Goal: Find specific page/section: Find specific page/section

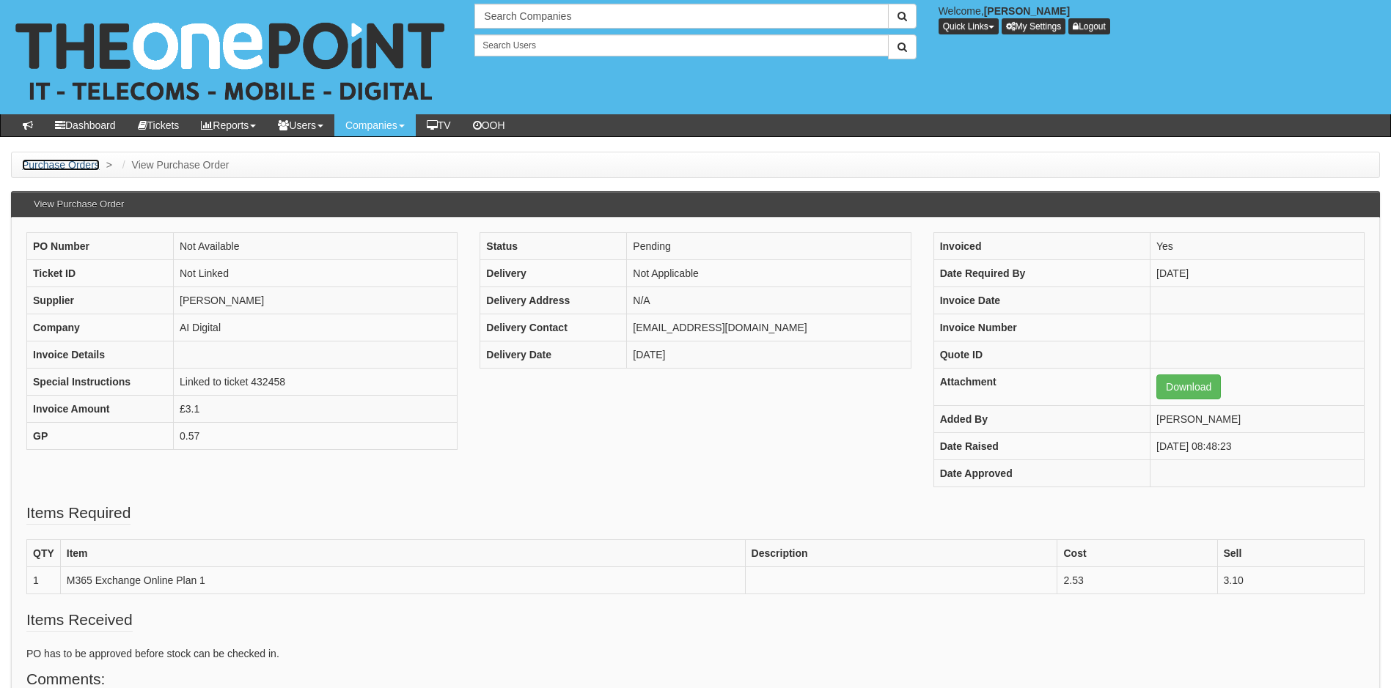
click at [56, 161] on link "Purchase Orders" at bounding box center [61, 165] width 78 height 12
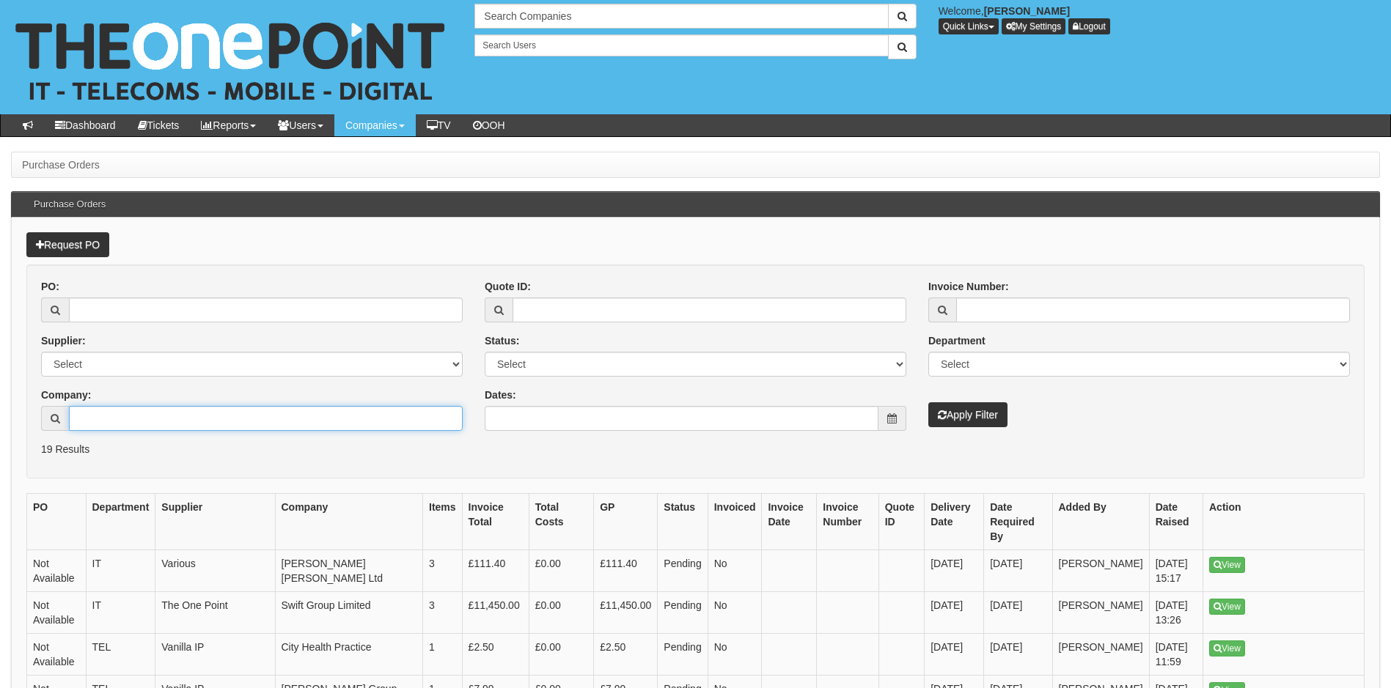
click at [207, 419] on input "Company:" at bounding box center [266, 418] width 394 height 25
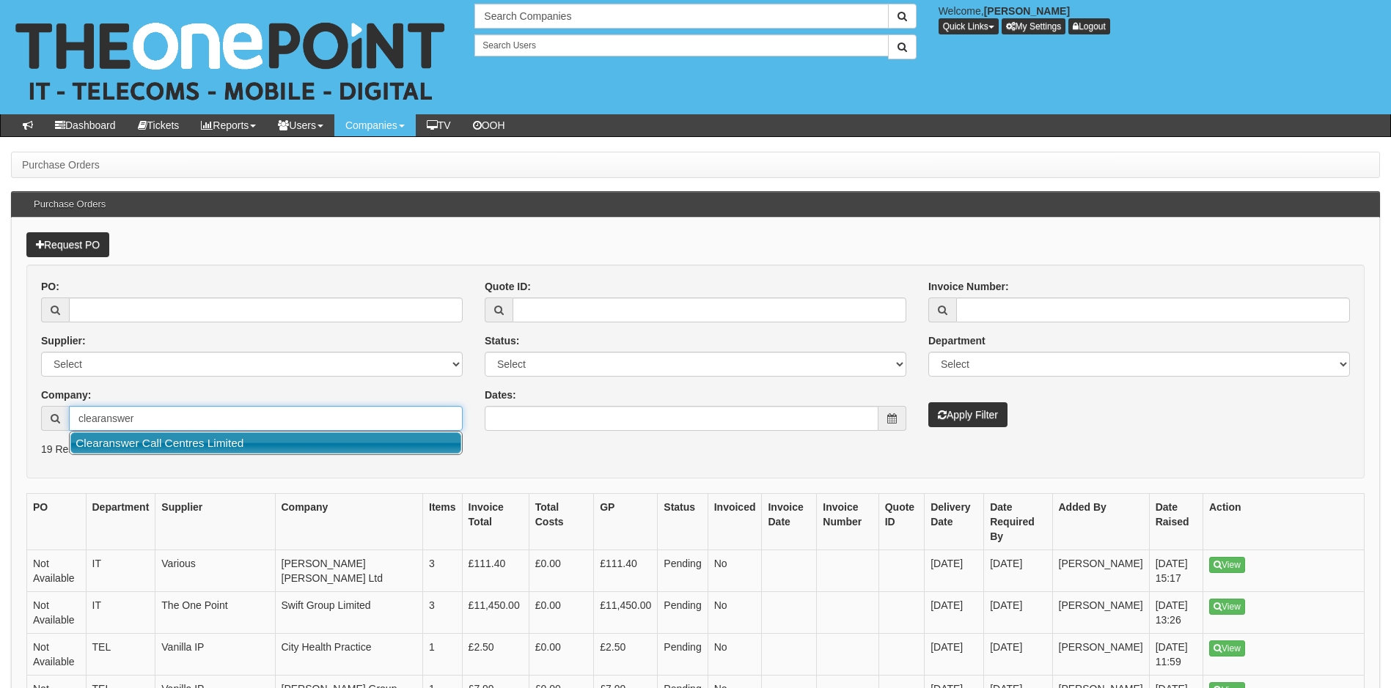
click at [217, 436] on link "Clearanswer Call Centres Limited" at bounding box center [265, 442] width 391 height 21
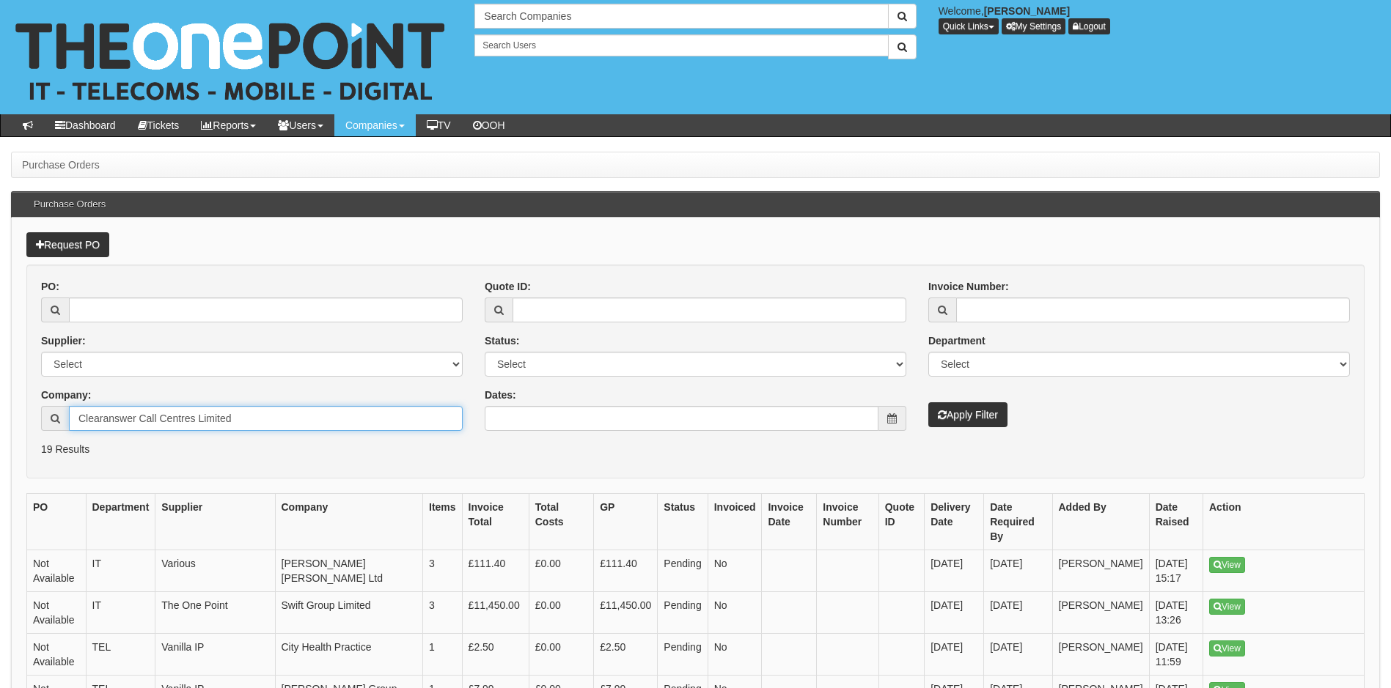
type input "Clearanswer Call Centres Limited"
click at [968, 413] on button "Apply Filter" at bounding box center [967, 414] width 79 height 25
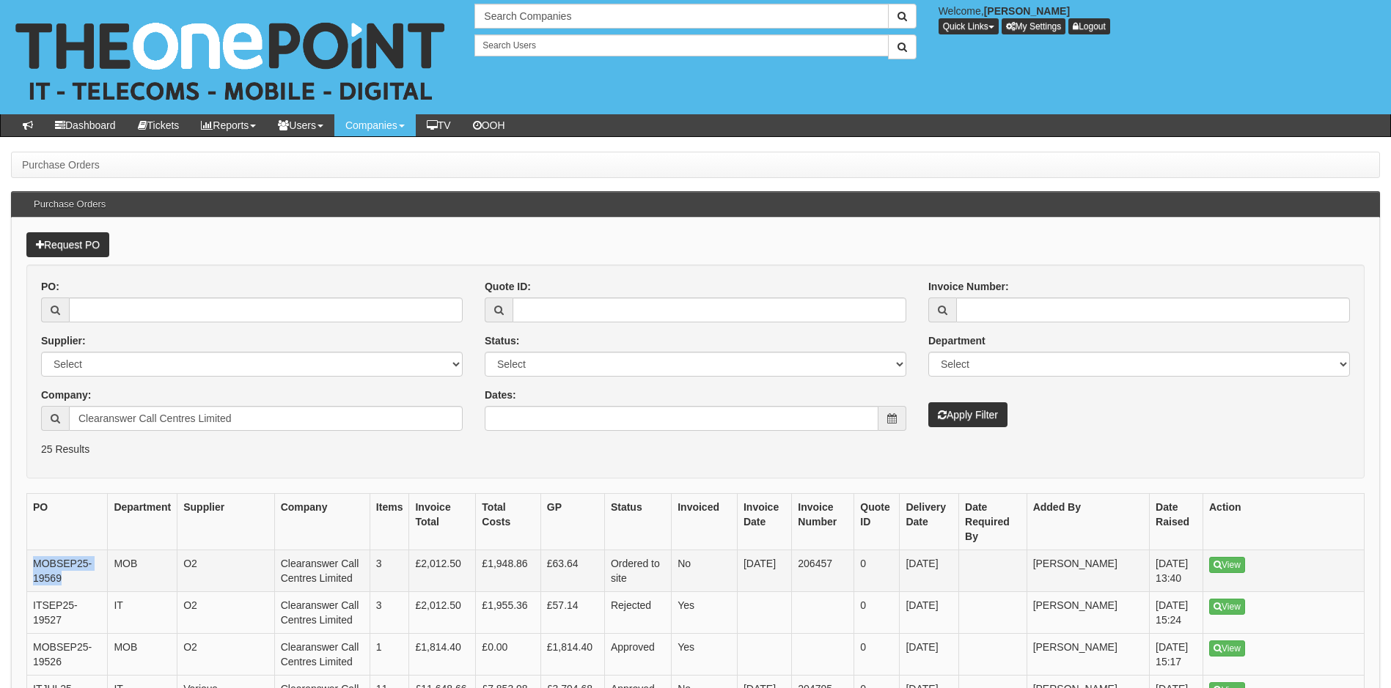
drag, startPoint x: 71, startPoint y: 563, endPoint x: 32, endPoint y: 545, distance: 42.6
click at [32, 551] on td "MOBSEP25-19569" at bounding box center [67, 572] width 81 height 42
copy td "MOBSEP25-19569"
click at [256, 421] on input "Clearanswer Call Centres Limited" at bounding box center [266, 418] width 394 height 25
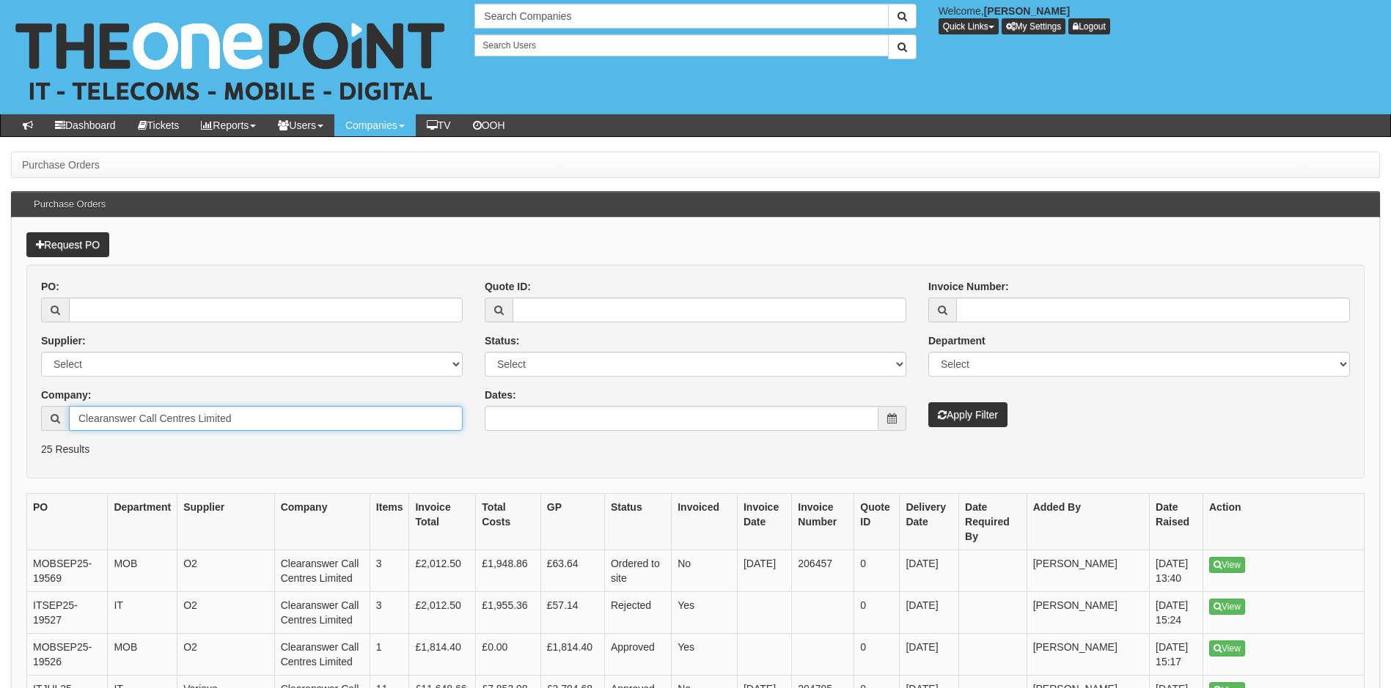
click at [256, 421] on input "Clearanswer Call Centres Limited" at bounding box center [266, 418] width 394 height 25
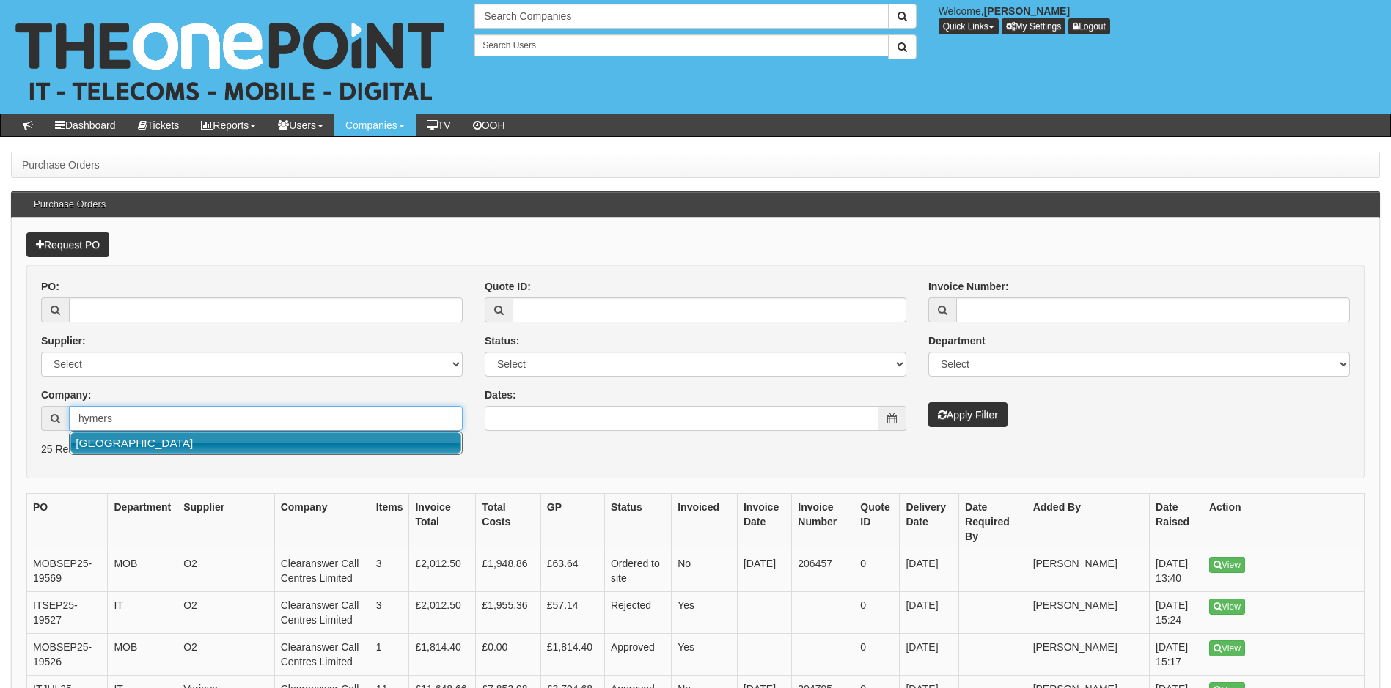
click at [242, 441] on link "Hymers College" at bounding box center [265, 442] width 391 height 21
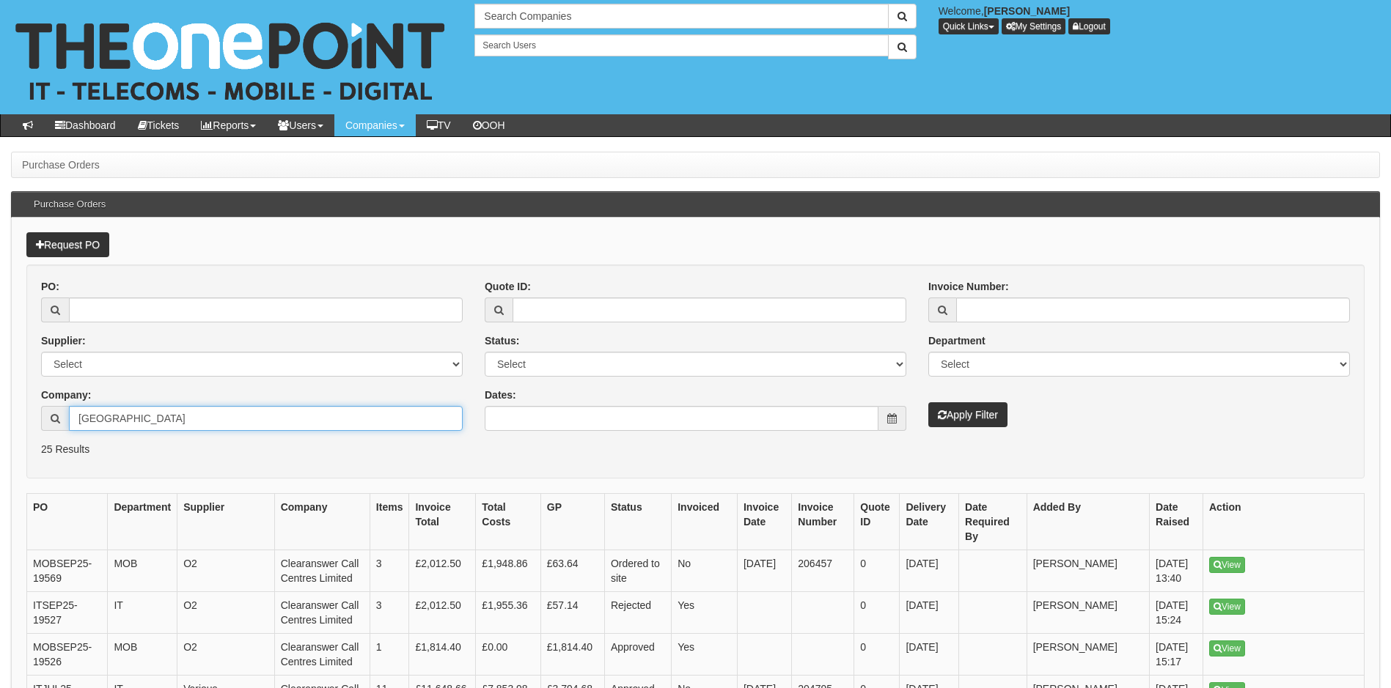
type input "Hymers College"
click at [975, 418] on button "Apply Filter" at bounding box center [967, 414] width 79 height 25
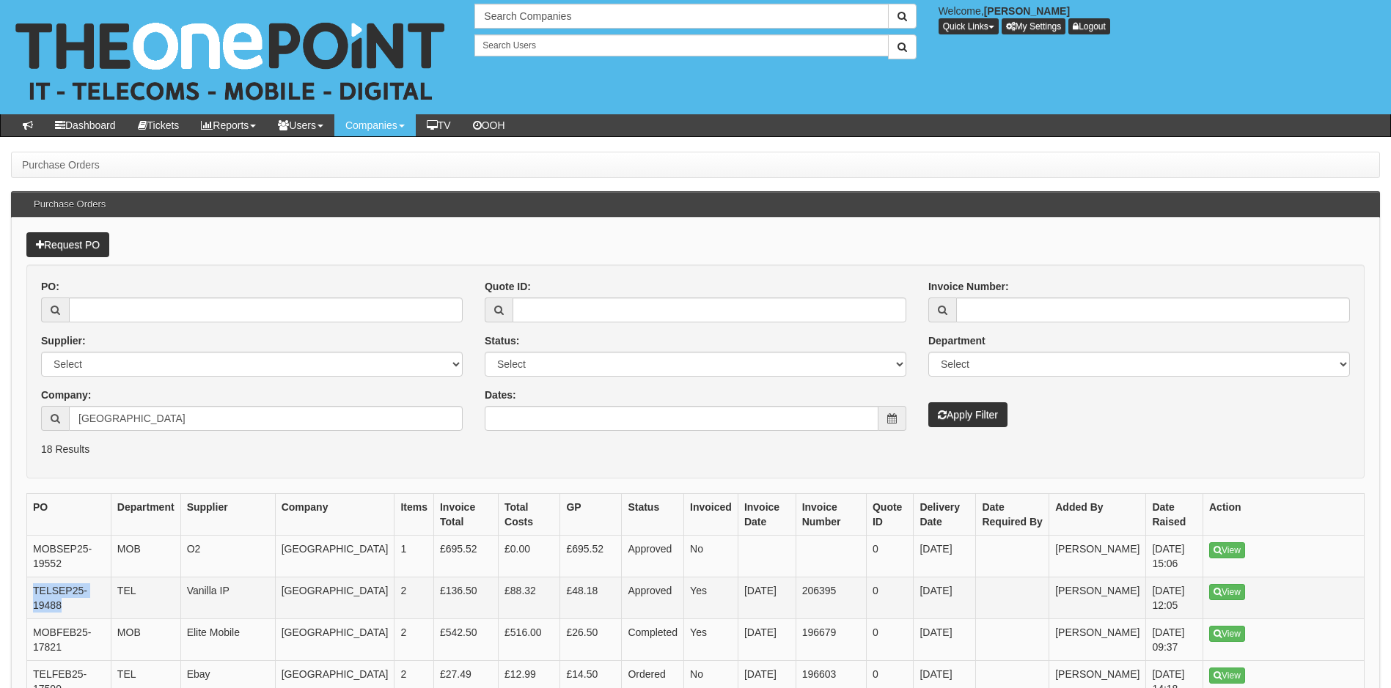
drag, startPoint x: 62, startPoint y: 611, endPoint x: 34, endPoint y: 592, distance: 33.3
click at [34, 592] on td "TELSEP25-19488" at bounding box center [69, 599] width 84 height 42
copy td "TELSEP25-19488"
click at [184, 417] on input "[GEOGRAPHIC_DATA]" at bounding box center [266, 418] width 394 height 25
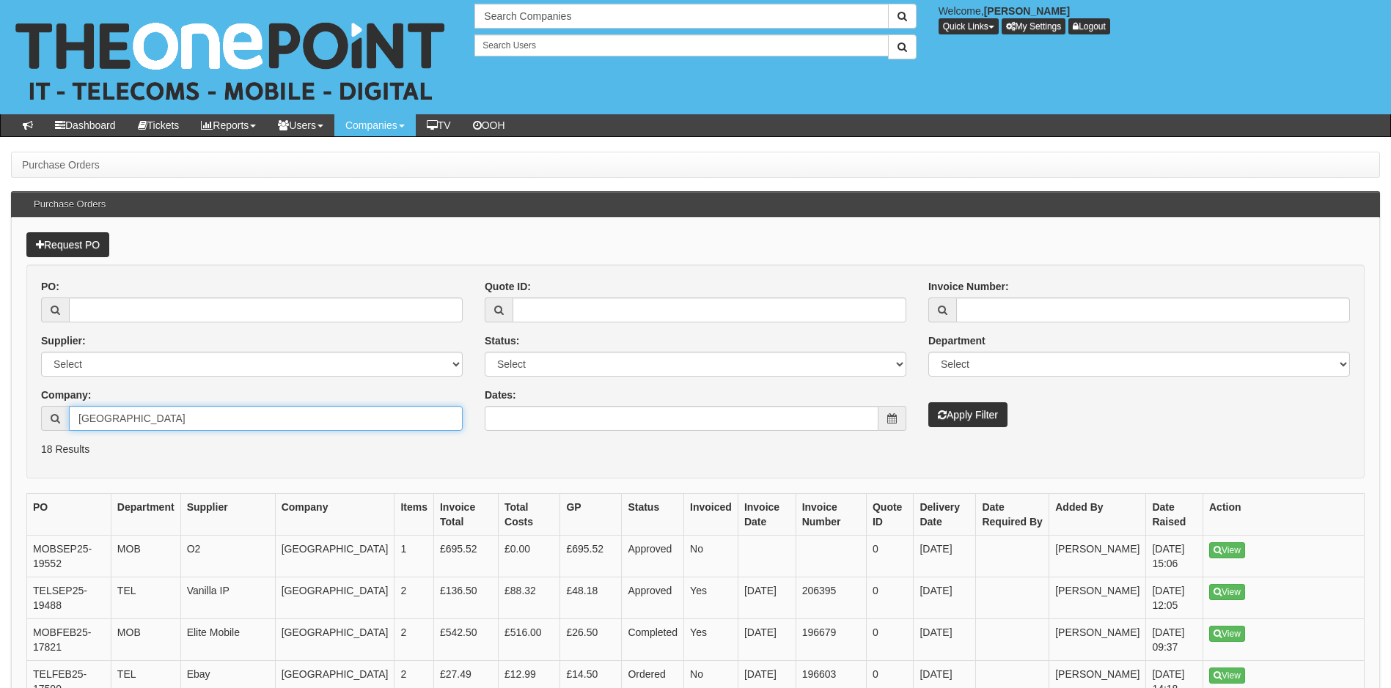
click at [184, 417] on input "Hymers College" at bounding box center [266, 418] width 394 height 25
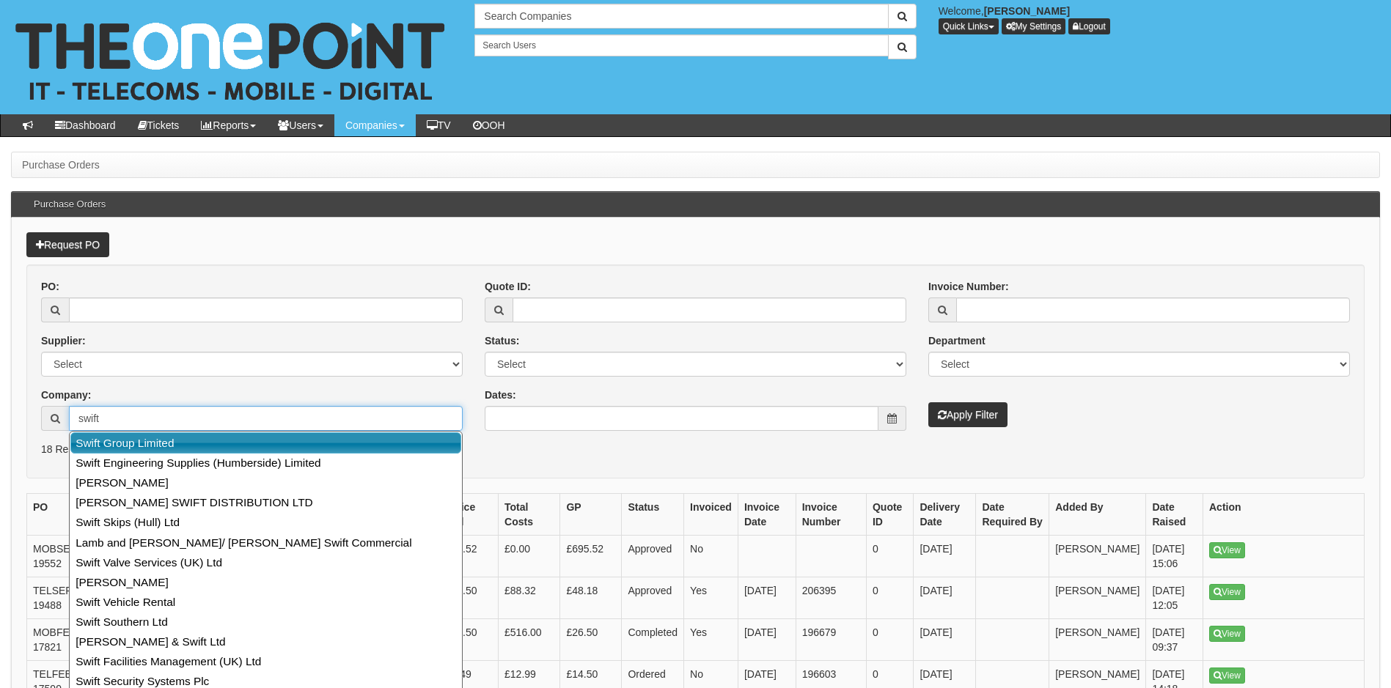
click at [183, 438] on link "Swift Group Limited" at bounding box center [265, 442] width 391 height 21
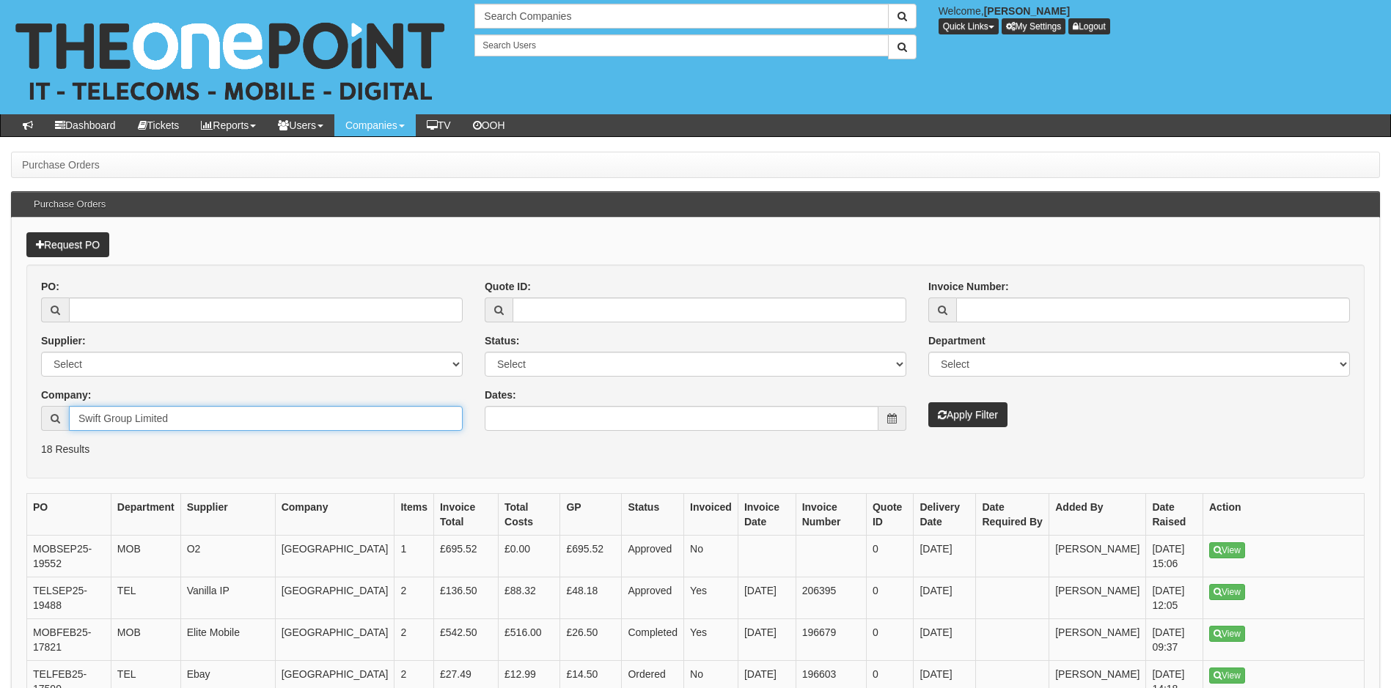
type input "Swift Group Limited"
click at [961, 410] on button "Apply Filter" at bounding box center [967, 414] width 79 height 25
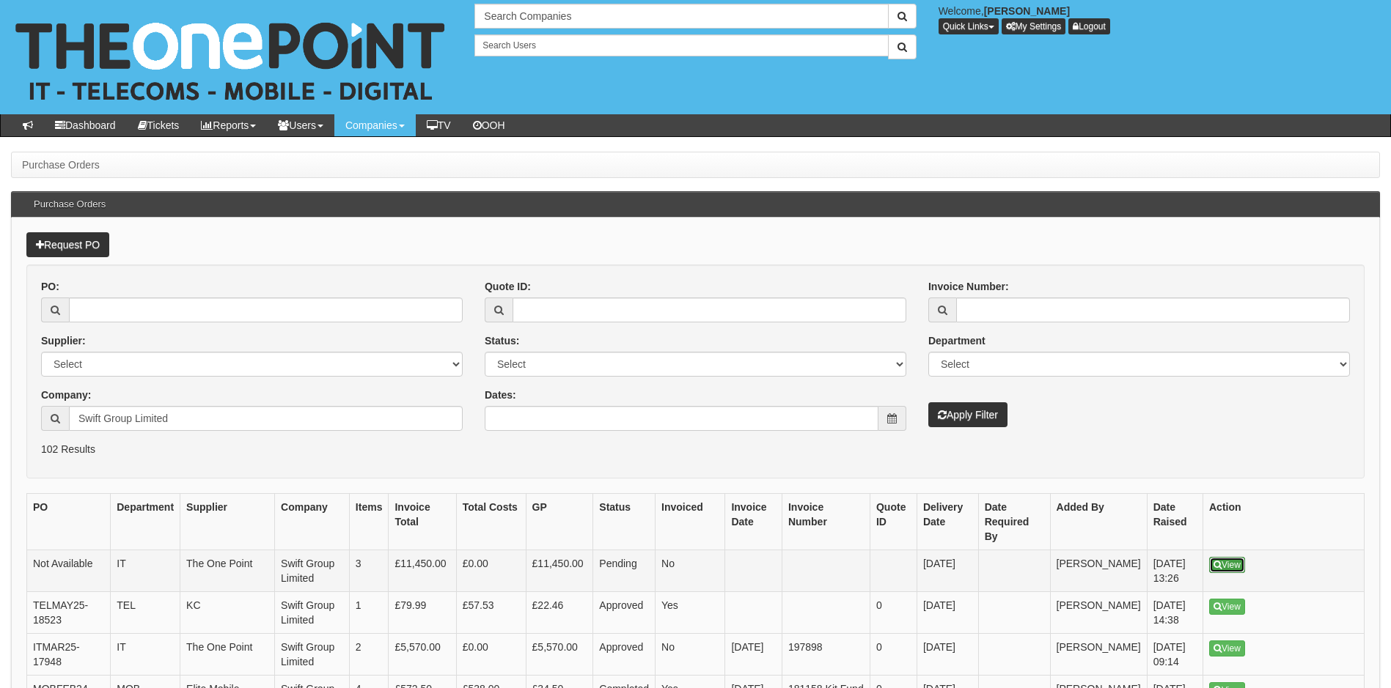
click at [1234, 560] on link "View" at bounding box center [1227, 565] width 36 height 16
